Goal: Information Seeking & Learning: Learn about a topic

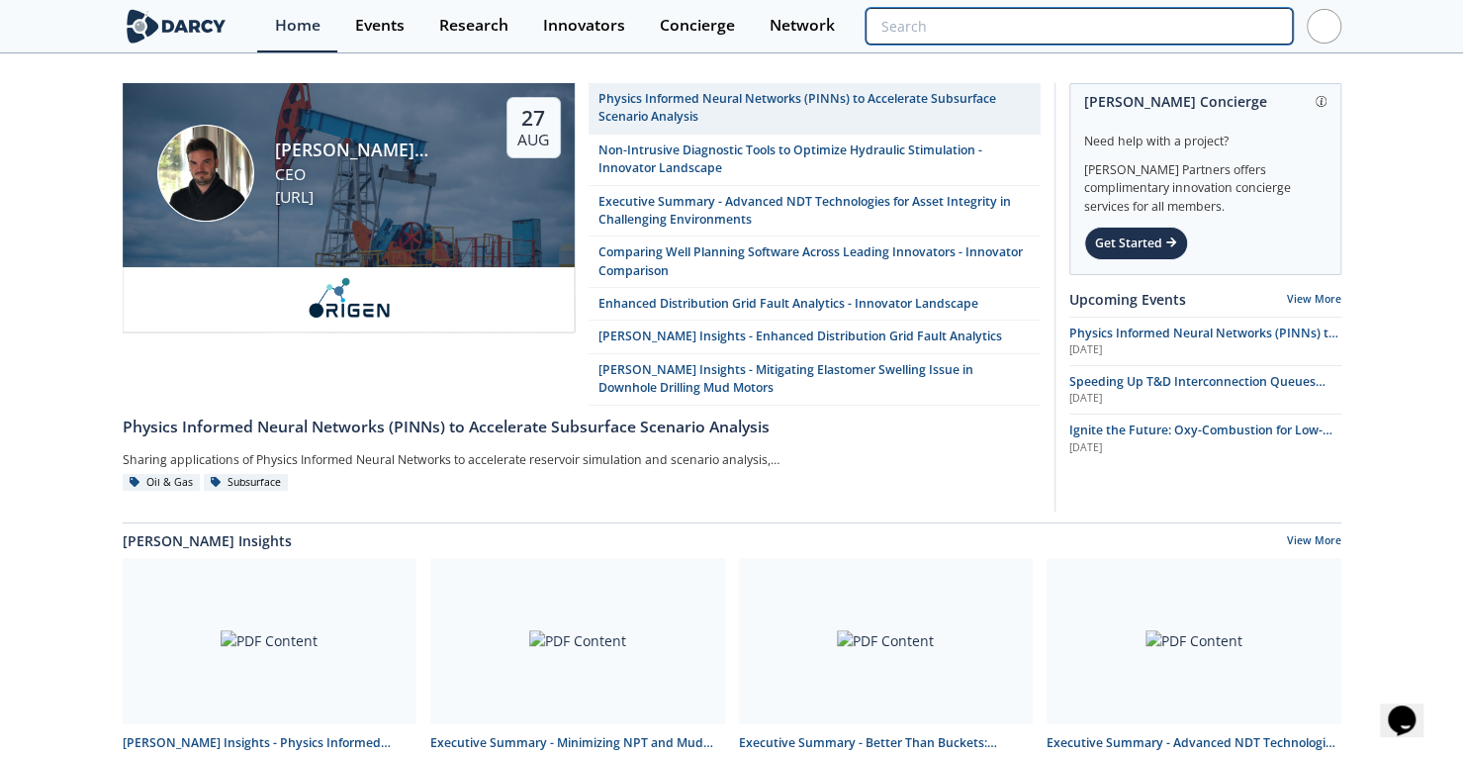
click at [1187, 34] on input "search" at bounding box center [1079, 26] width 426 height 37
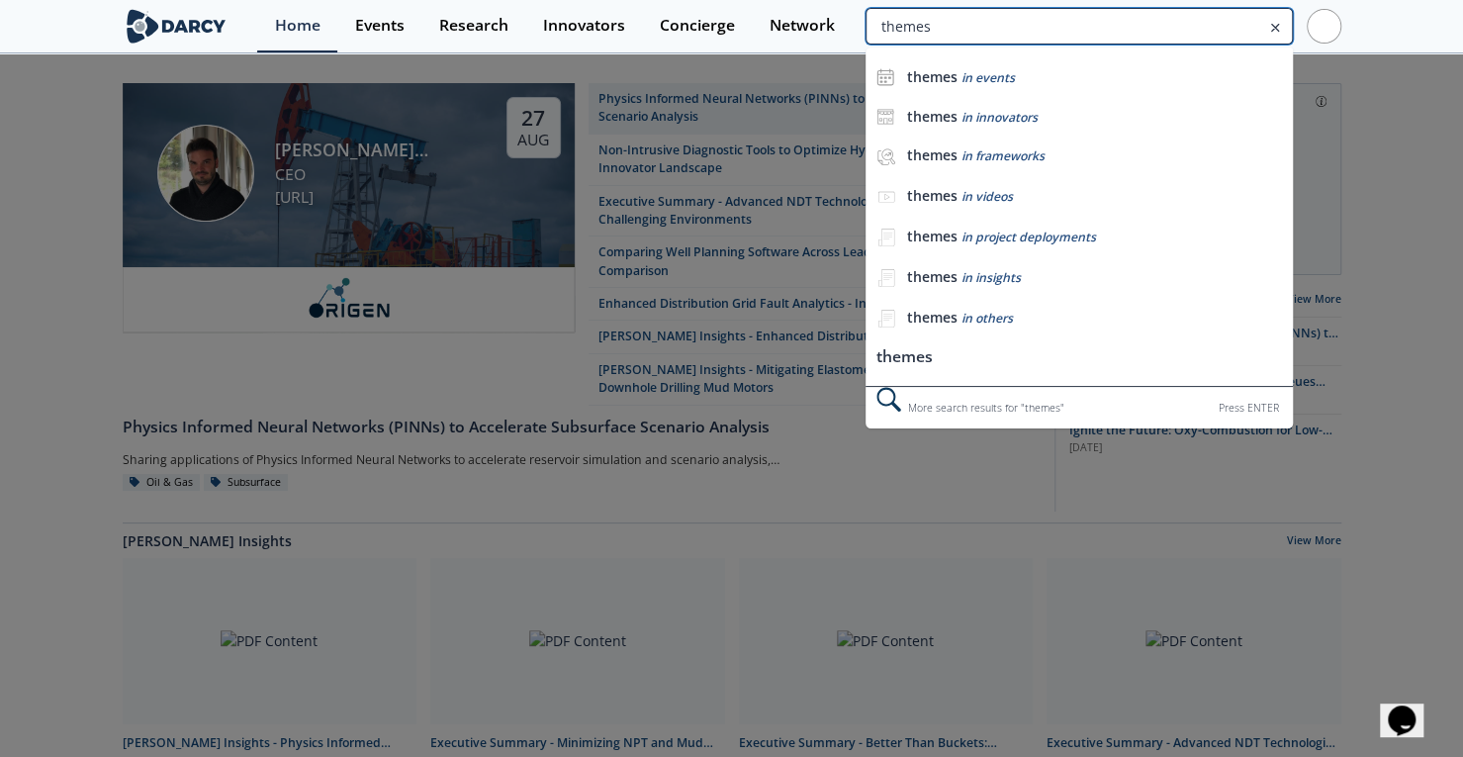
type input "themes"
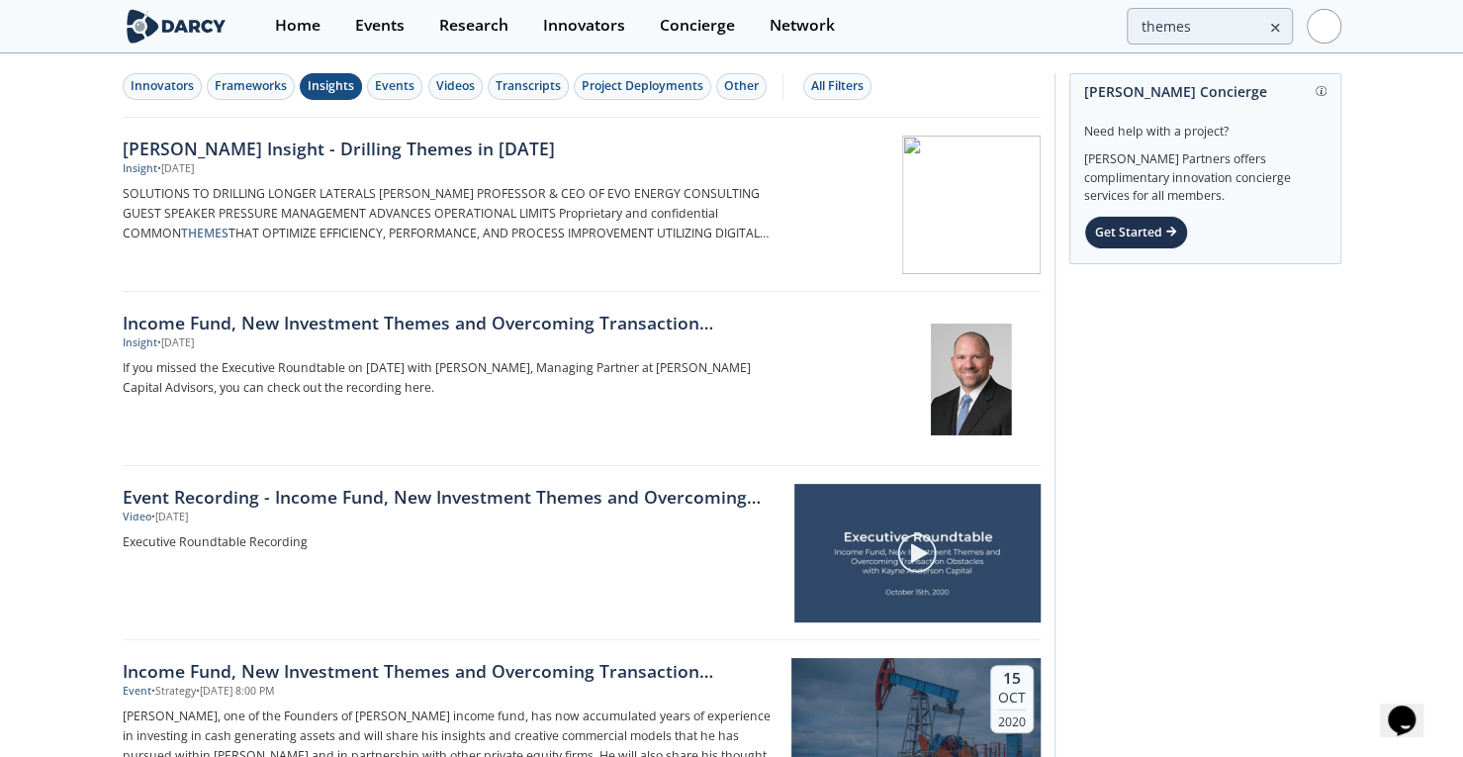
click at [332, 82] on div "Insights" at bounding box center [331, 86] width 47 height 18
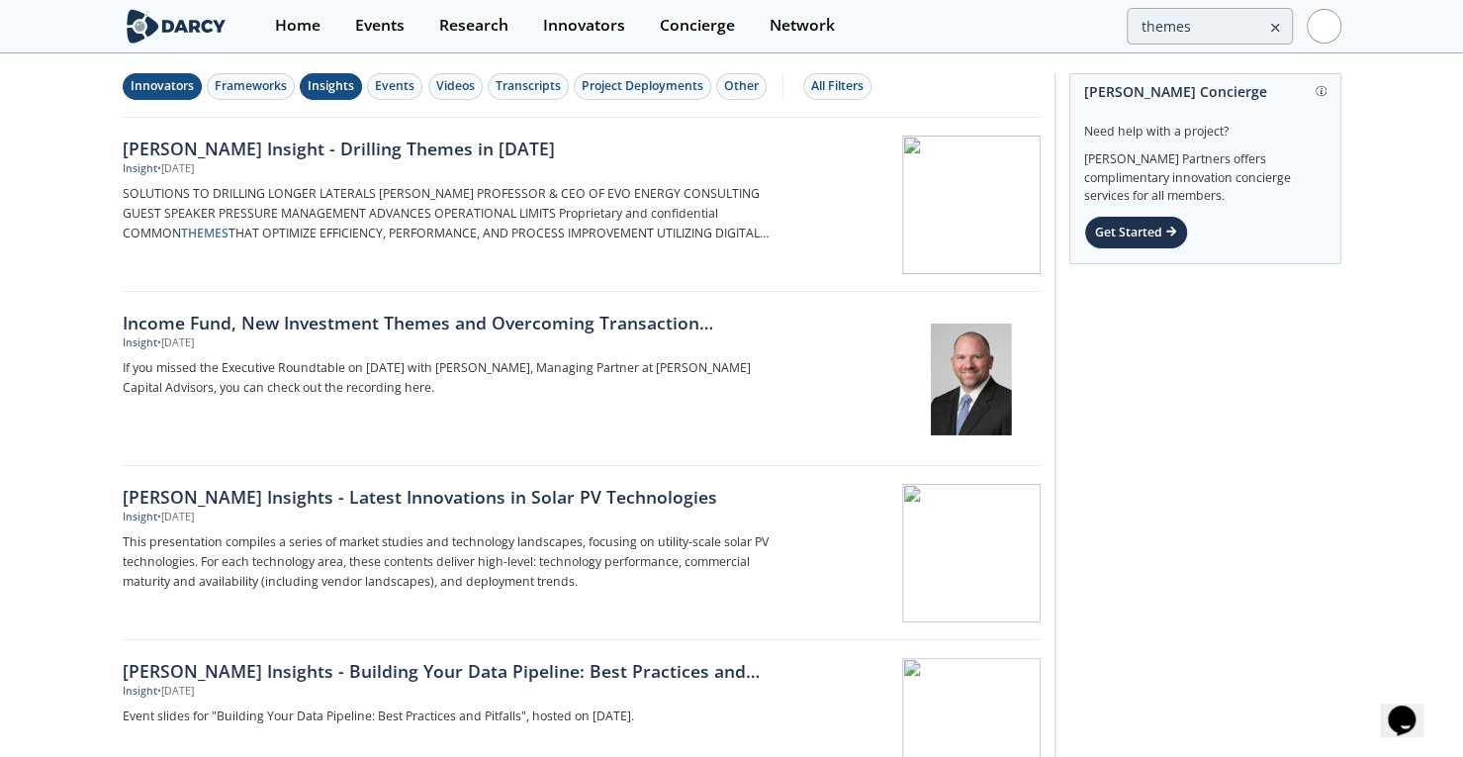
click at [174, 91] on div "Innovators" at bounding box center [162, 86] width 63 height 18
click at [331, 92] on div "Insights" at bounding box center [331, 86] width 47 height 18
